Goal: Transaction & Acquisition: Subscribe to service/newsletter

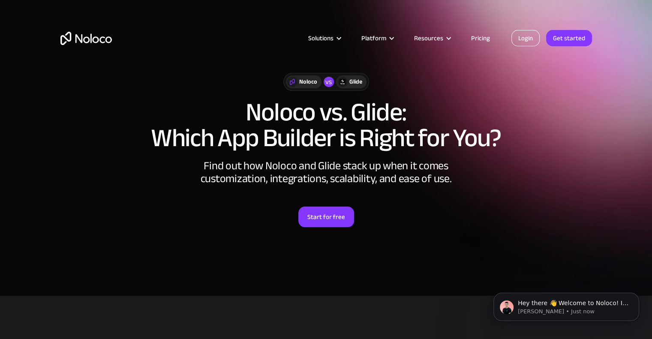
click at [532, 41] on link "Login" at bounding box center [526, 38] width 28 height 16
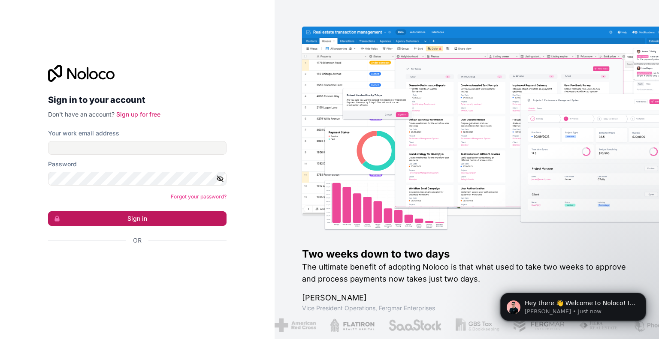
click at [136, 220] on button "Sign in" at bounding box center [137, 218] width 178 height 15
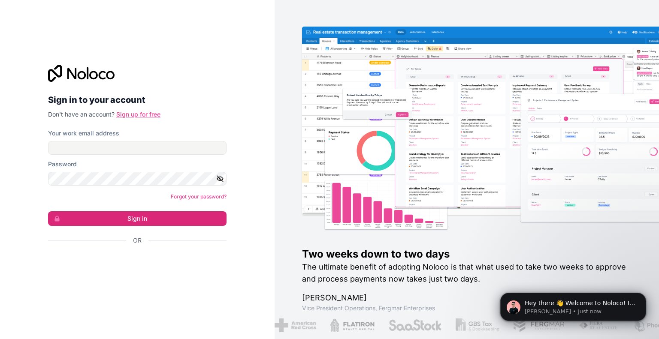
click at [138, 116] on link "Sign up for free" at bounding box center [138, 114] width 44 height 7
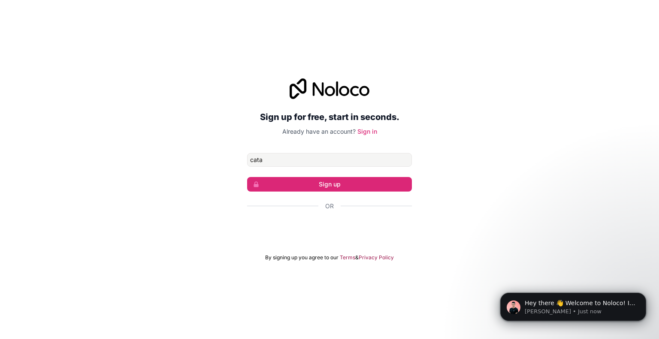
type input "[EMAIL_ADDRESS][DOMAIN_NAME]"
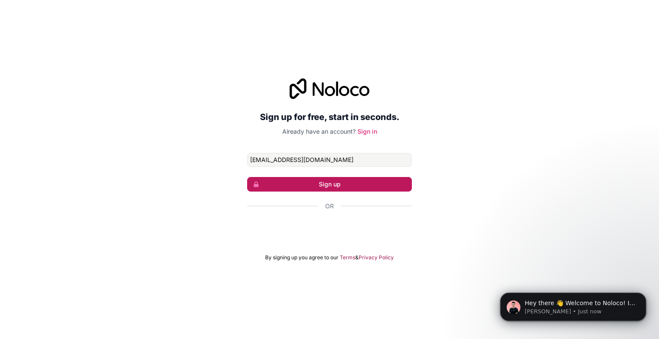
click at [377, 185] on button "Sign up" at bounding box center [329, 184] width 165 height 15
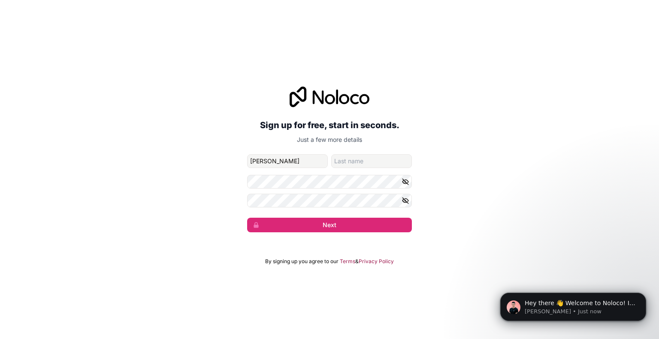
type input "[PERSON_NAME]"
click at [391, 157] on input "family-name" at bounding box center [371, 161] width 81 height 14
type input "Fernandes"
click at [403, 186] on button "button" at bounding box center [407, 182] width 10 height 14
click at [405, 205] on button "button" at bounding box center [407, 201] width 10 height 14
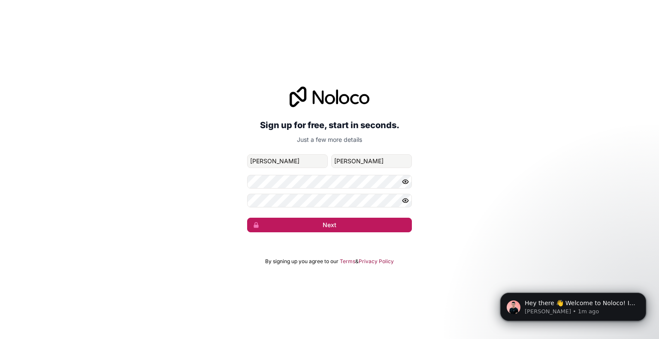
click at [402, 231] on button "Next" at bounding box center [329, 225] width 165 height 15
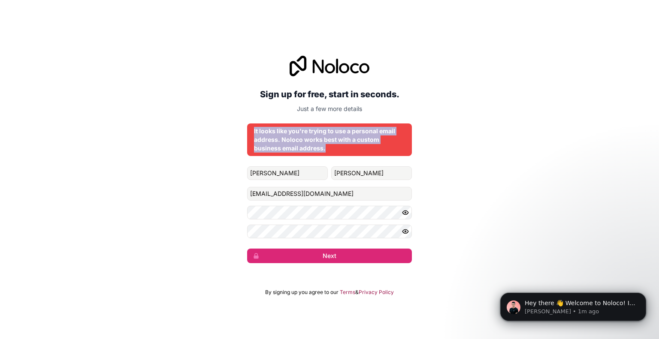
drag, startPoint x: 253, startPoint y: 130, endPoint x: 336, endPoint y: 154, distance: 86.6
click at [336, 154] on div "It looks like you're trying to use a personal email address. Noloco works best …" at bounding box center [329, 140] width 165 height 33
copy div "It looks like you're trying to use a personal email address. Noloco works best …"
